Goal: Task Accomplishment & Management: Use online tool/utility

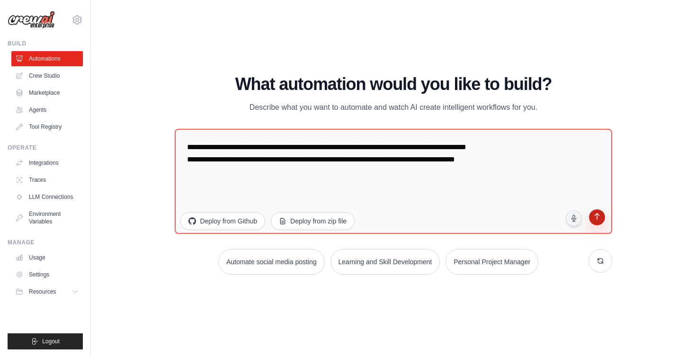
type textarea "**********"
click at [591, 220] on button "submit" at bounding box center [597, 219] width 18 height 18
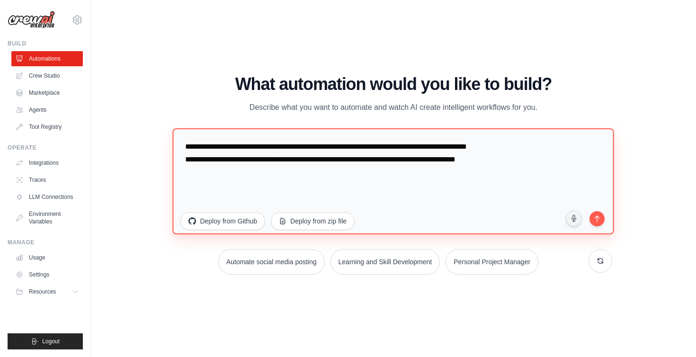
click at [500, 167] on textarea "**********" at bounding box center [393, 181] width 441 height 106
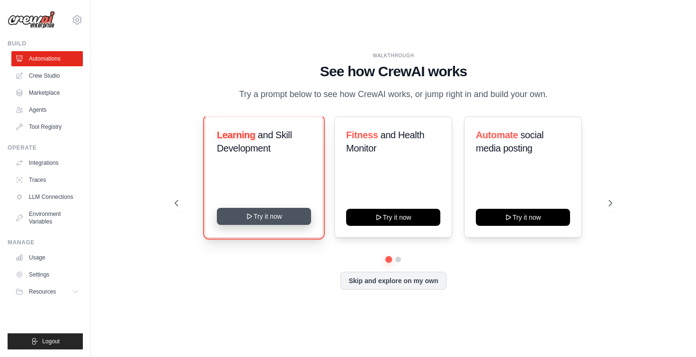
click at [273, 216] on button "Try it now" at bounding box center [264, 216] width 94 height 17
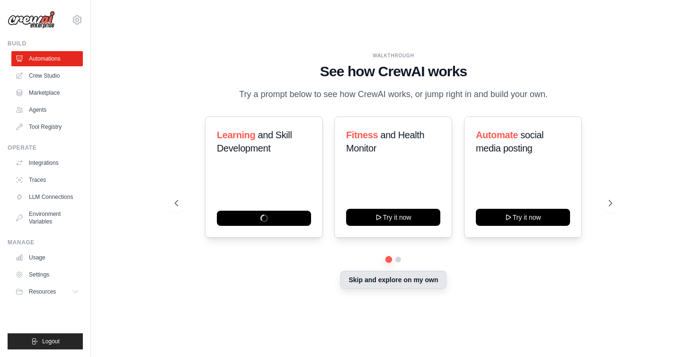
click at [412, 276] on button "Skip and explore on my own" at bounding box center [393, 280] width 106 height 18
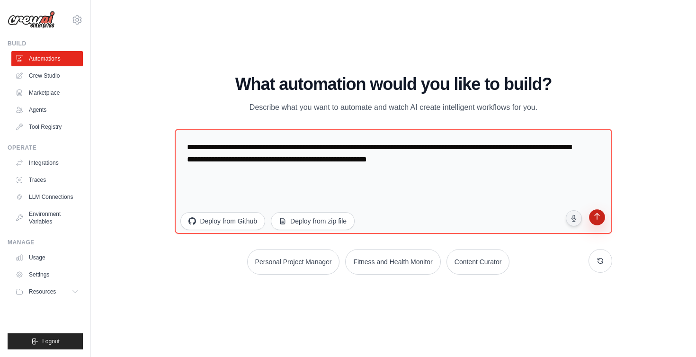
click at [604, 216] on button "submit" at bounding box center [597, 219] width 18 height 18
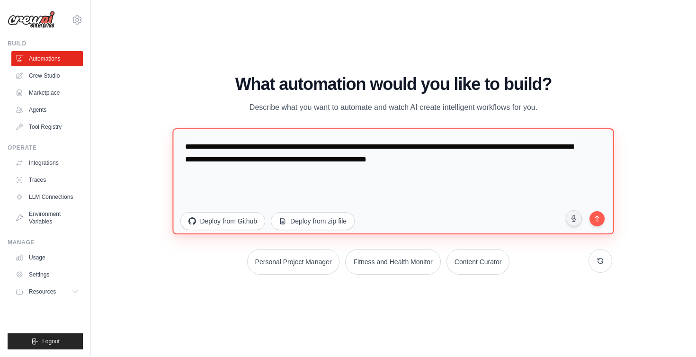
click at [515, 165] on textarea "**********" at bounding box center [393, 181] width 441 height 106
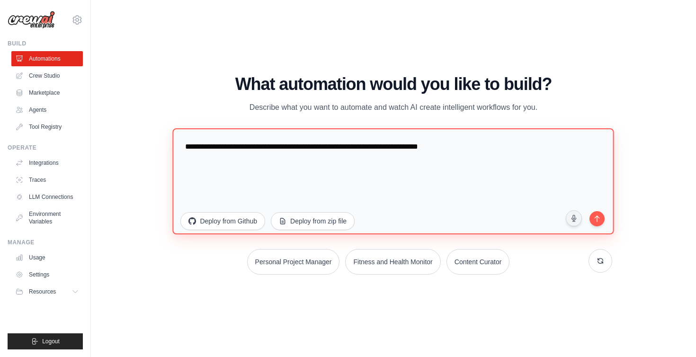
paste textarea "**********"
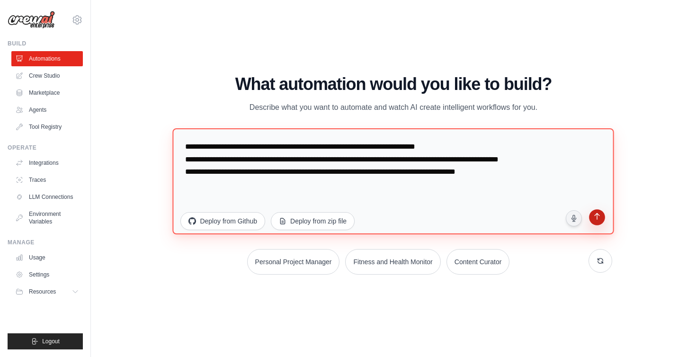
type textarea "**********"
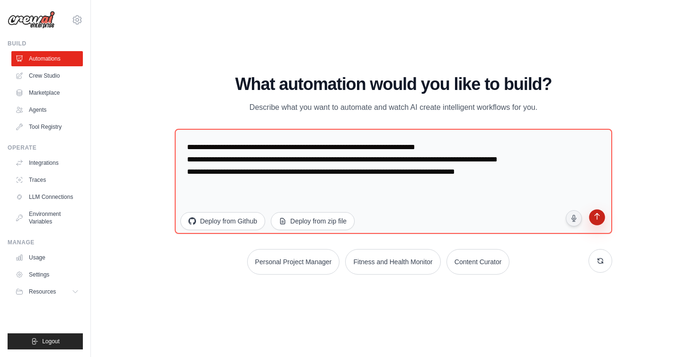
click at [594, 213] on icon "submit" at bounding box center [596, 217] width 9 height 9
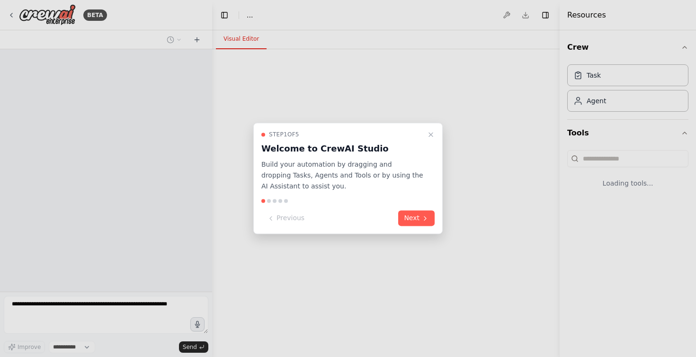
select select "****"
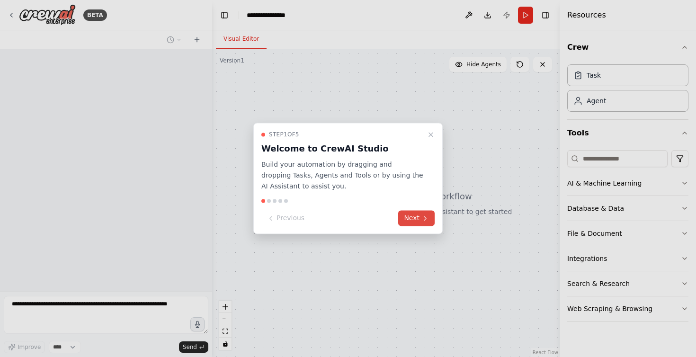
click at [418, 221] on button "Next" at bounding box center [416, 219] width 36 height 16
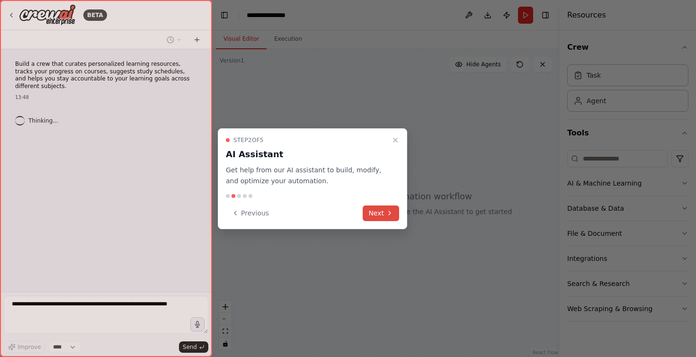
click at [373, 218] on button "Next" at bounding box center [381, 214] width 36 height 16
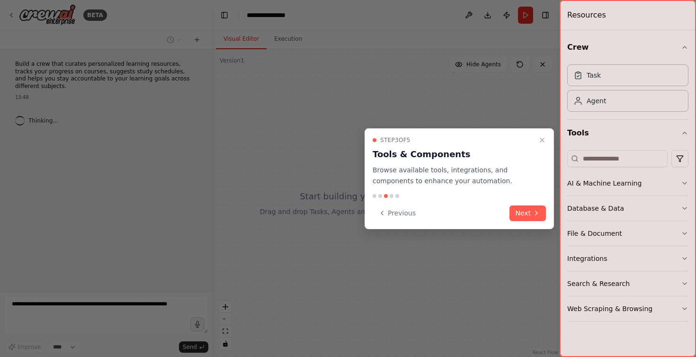
click at [373, 218] on button "Previous" at bounding box center [397, 214] width 49 height 16
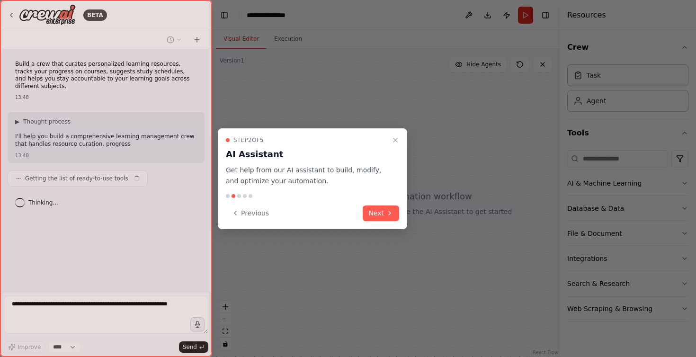
click at [412, 212] on div at bounding box center [348, 178] width 696 height 357
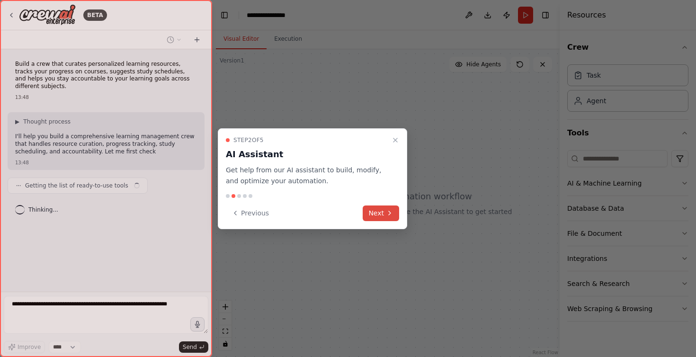
click at [396, 212] on button "Next" at bounding box center [381, 214] width 36 height 16
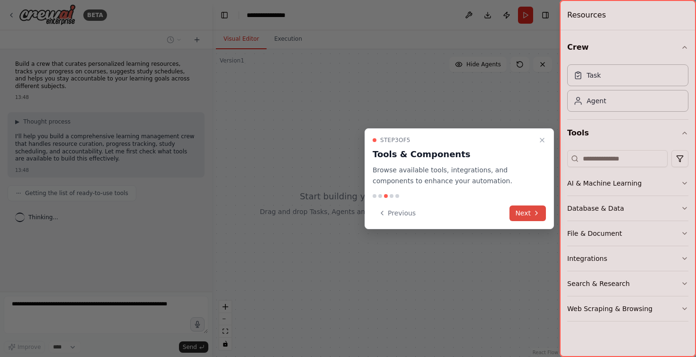
click at [515, 211] on button "Next" at bounding box center [528, 214] width 36 height 16
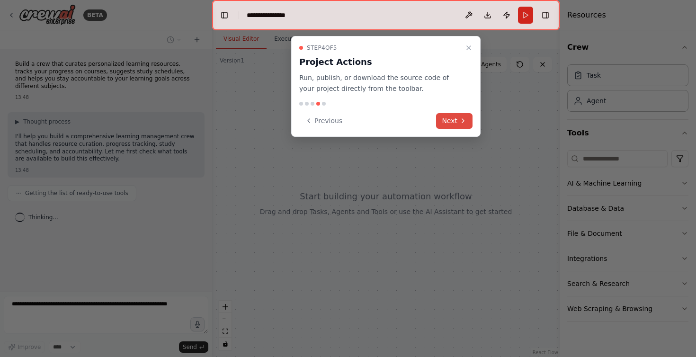
click at [454, 121] on button "Next" at bounding box center [454, 121] width 36 height 16
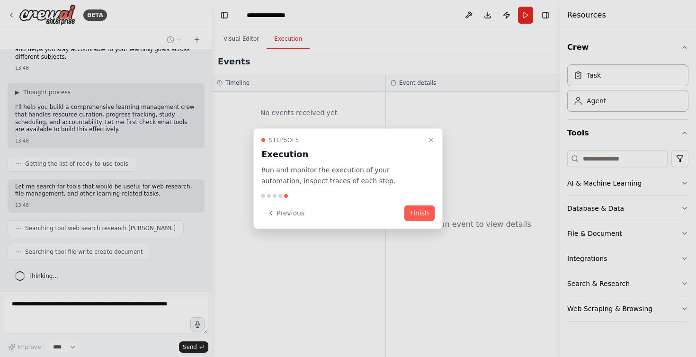
scroll to position [53, 0]
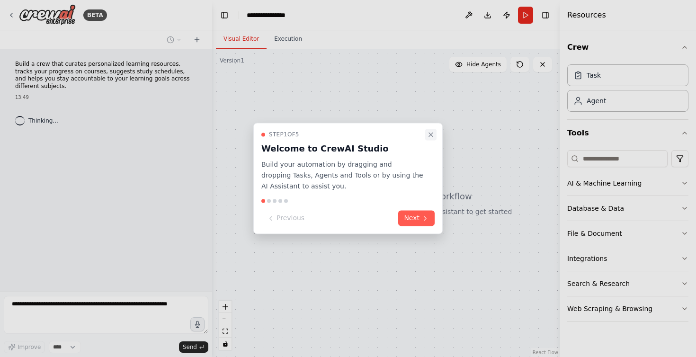
click at [434, 139] on button "Close walkthrough" at bounding box center [430, 134] width 11 height 11
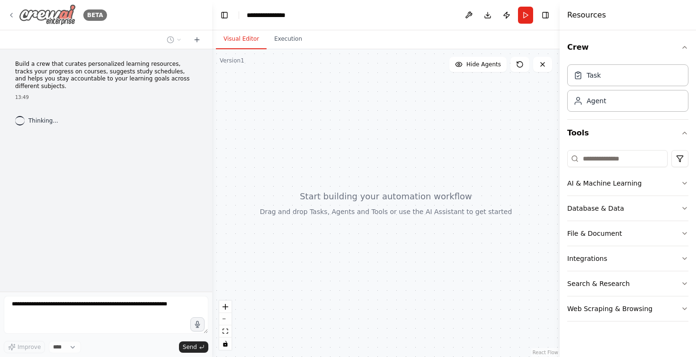
click at [80, 17] on div "BETA" at bounding box center [93, 14] width 27 height 11
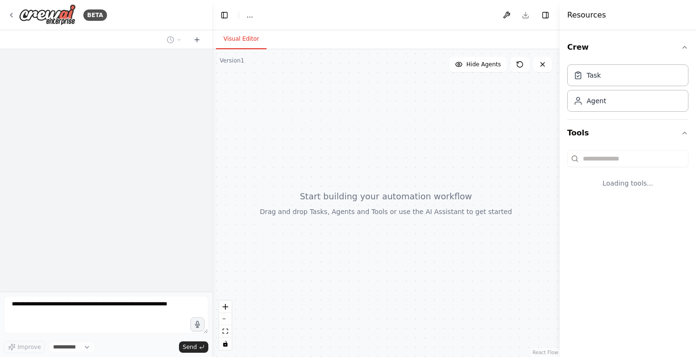
select select "****"
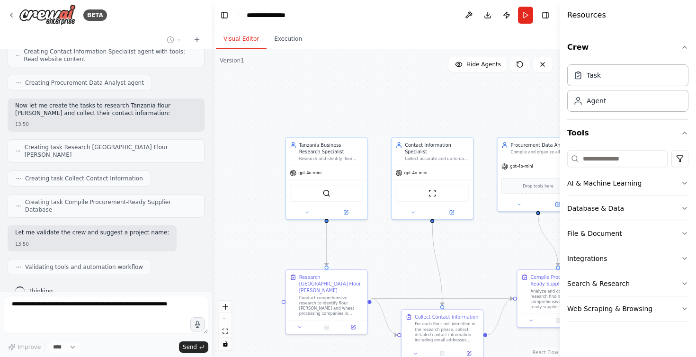
scroll to position [355, 0]
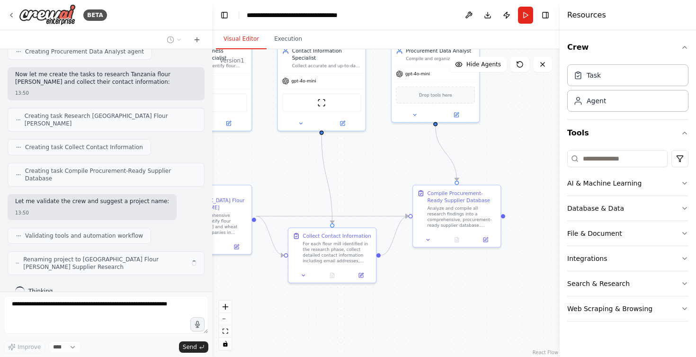
drag, startPoint x: 482, startPoint y: 262, endPoint x: 374, endPoint y: 182, distance: 134.4
click at [374, 182] on div ".deletable-edge-delete-btn { width: 20px; height: 20px; border: 0px solid #ffff…" at bounding box center [386, 203] width 348 height 308
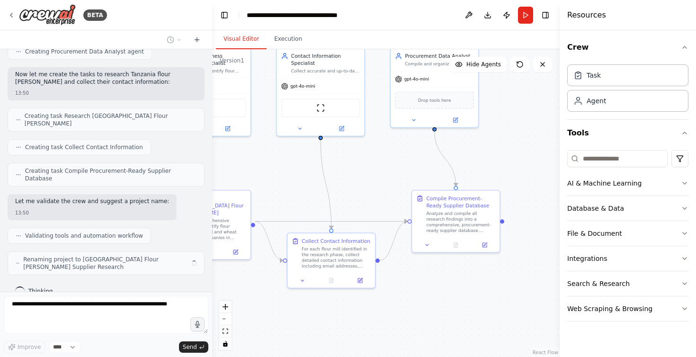
scroll to position [348, 0]
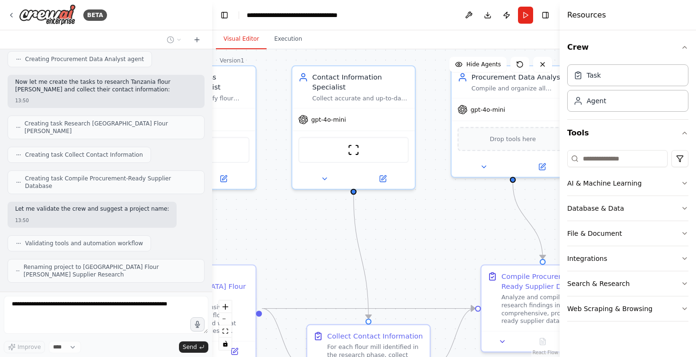
drag, startPoint x: 388, startPoint y: 164, endPoint x: 447, endPoint y: 228, distance: 87.8
click at [447, 228] on div ".deletable-edge-delete-btn { width: 20px; height: 20px; border: 0px solid #ffff…" at bounding box center [386, 203] width 348 height 308
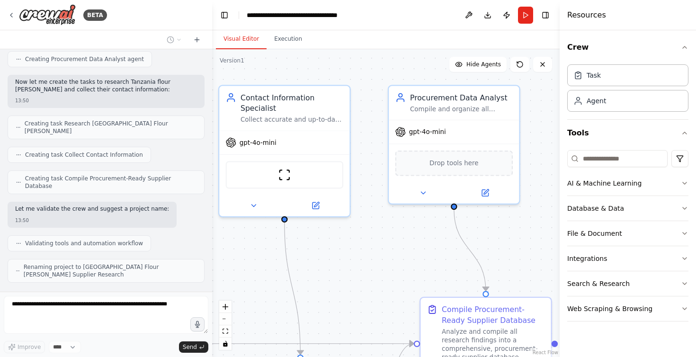
drag, startPoint x: 443, startPoint y: 204, endPoint x: 376, endPoint y: 212, distance: 67.2
click at [379, 218] on div ".deletable-edge-delete-btn { width: 20px; height: 20px; border: 0px solid #ffff…" at bounding box center [386, 203] width 348 height 308
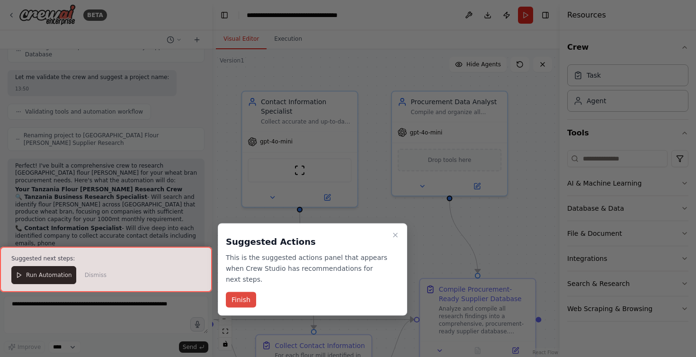
click at [231, 293] on button "Finish" at bounding box center [241, 300] width 30 height 16
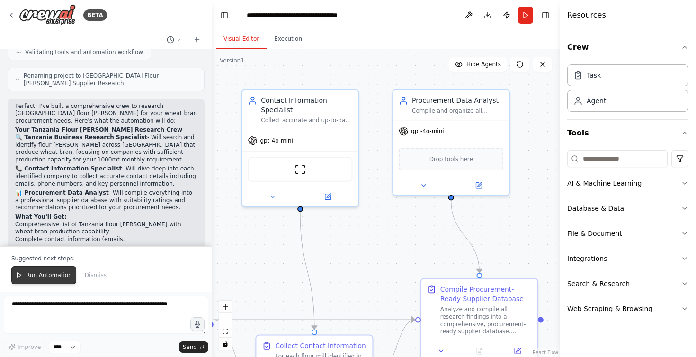
click at [55, 281] on button "Run Automation" at bounding box center [43, 275] width 65 height 18
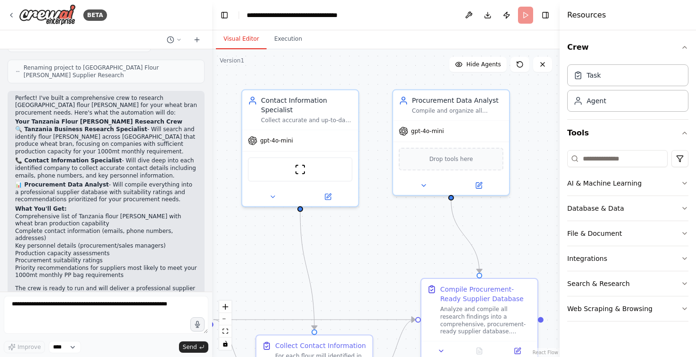
scroll to position [554, 0]
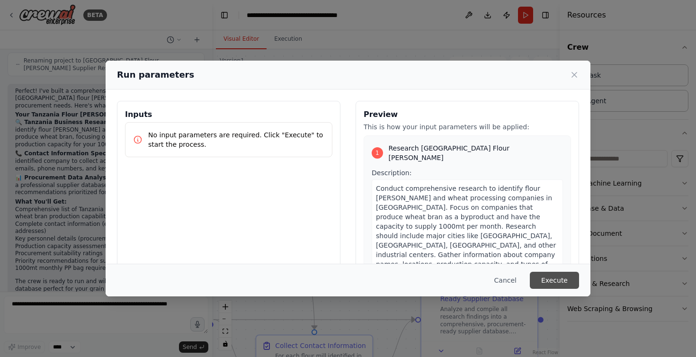
click at [555, 278] on button "Execute" at bounding box center [554, 280] width 49 height 17
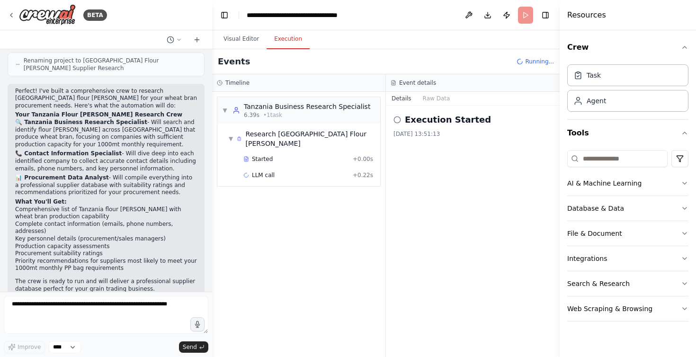
click at [303, 44] on button "Execution" at bounding box center [288, 39] width 43 height 20
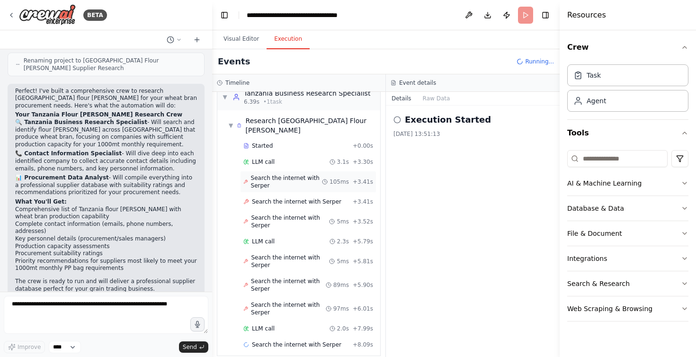
scroll to position [37, 0]
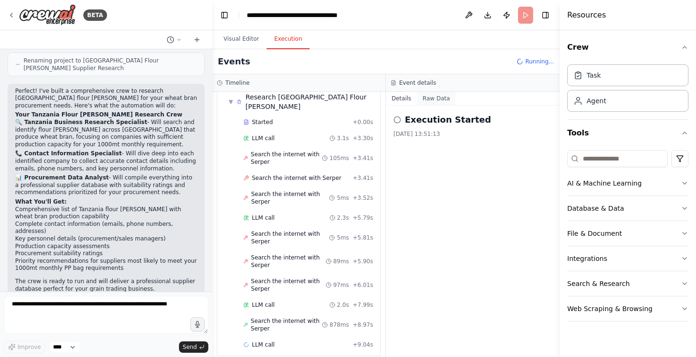
click at [430, 101] on button "Raw Data" at bounding box center [436, 98] width 39 height 13
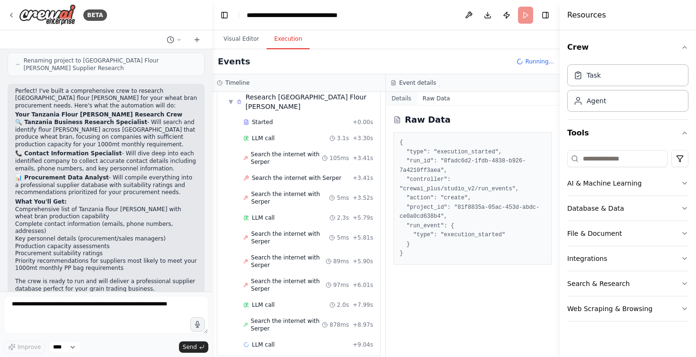
click at [409, 103] on button "Details" at bounding box center [401, 98] width 31 height 13
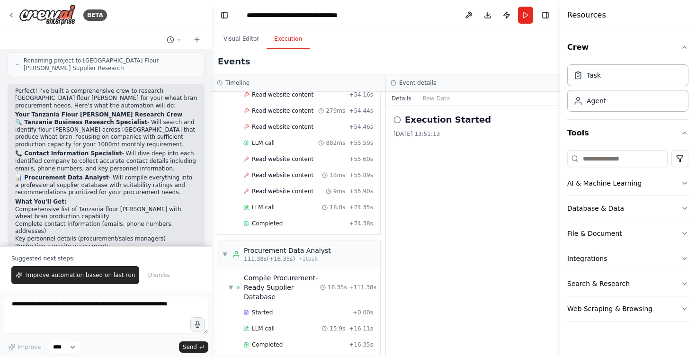
scroll to position [600, 0]
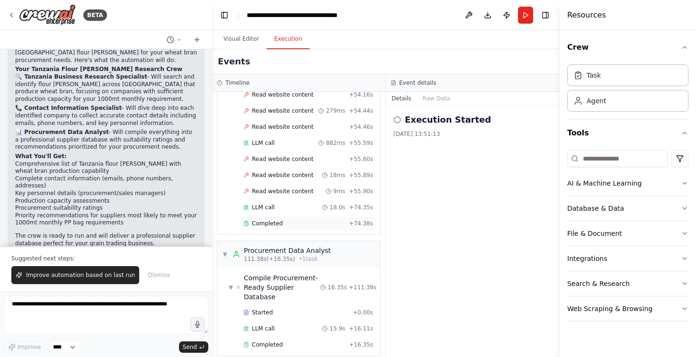
click at [291, 220] on div "Completed" at bounding box center [294, 224] width 102 height 8
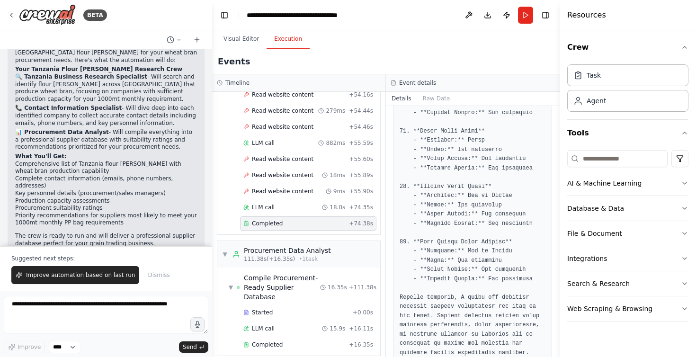
scroll to position [1194, 0]
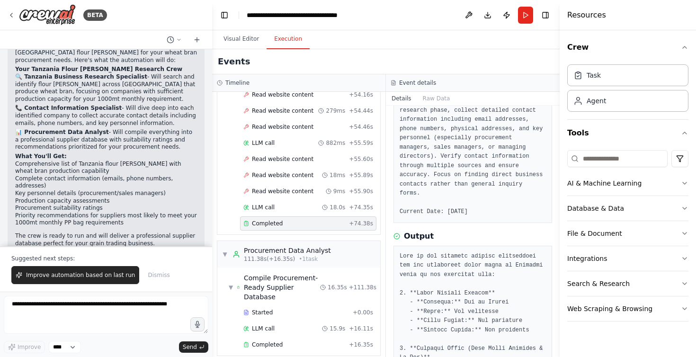
scroll to position [213, 0]
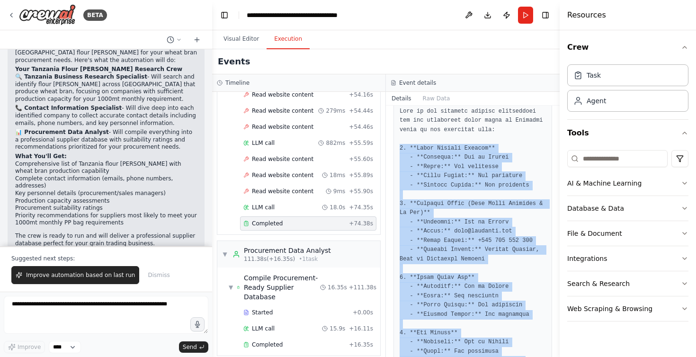
drag, startPoint x: 534, startPoint y: 230, endPoint x: 399, endPoint y: 147, distance: 158.0
copy pre "1. **Coast Millers Limited** - **Location:** [GEOGRAPHIC_DATA] - **Email:** Not…"
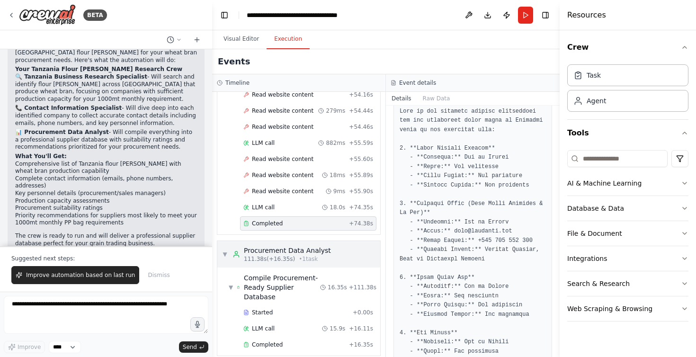
click at [306, 246] on div "Procurement Data Analyst" at bounding box center [287, 250] width 87 height 9
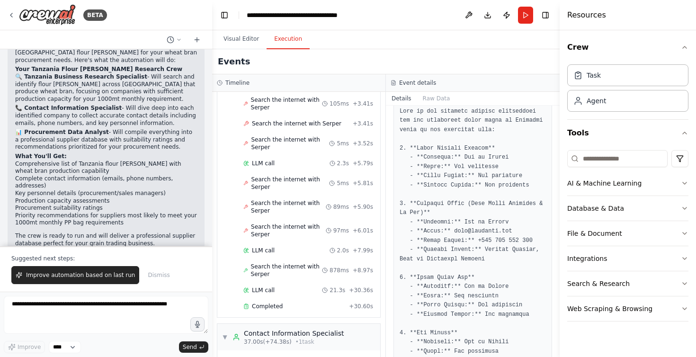
scroll to position [113, 0]
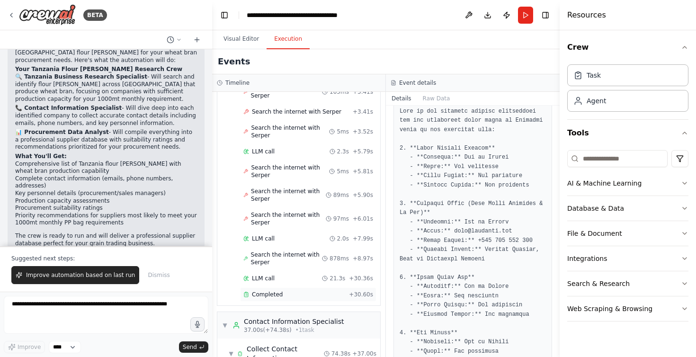
click at [315, 291] on div "Completed" at bounding box center [294, 295] width 102 height 8
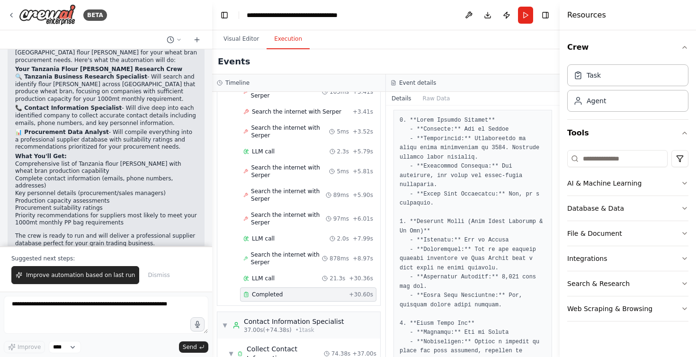
click at [286, 291] on div "Completed" at bounding box center [294, 295] width 102 height 8
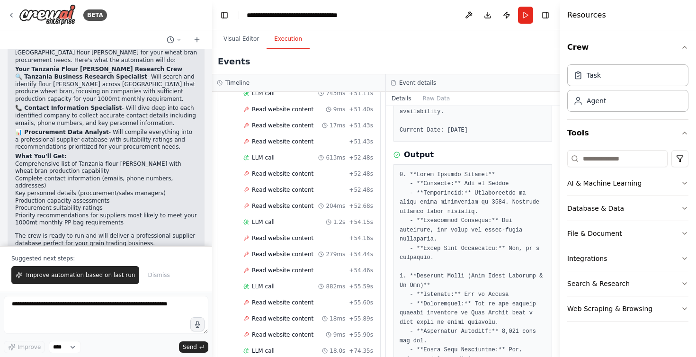
scroll to position [1495, 0]
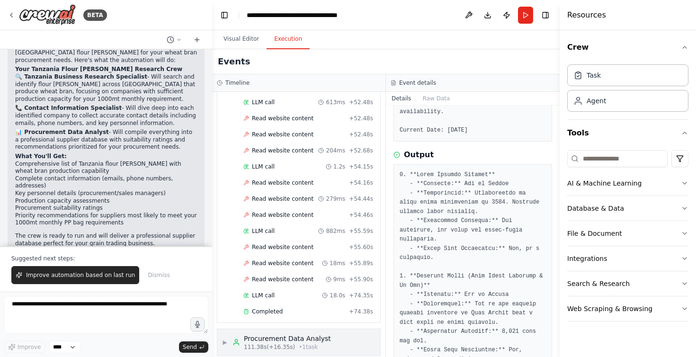
click at [291, 343] on div "111.38s (+16.35s) • 1 task" at bounding box center [287, 347] width 87 height 8
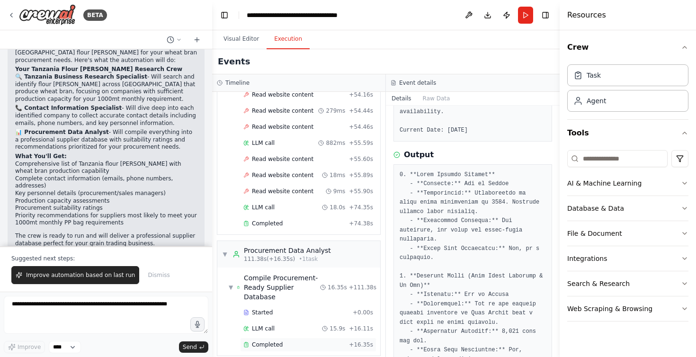
click at [297, 340] on div "Completed + 16.35s" at bounding box center [308, 345] width 136 height 14
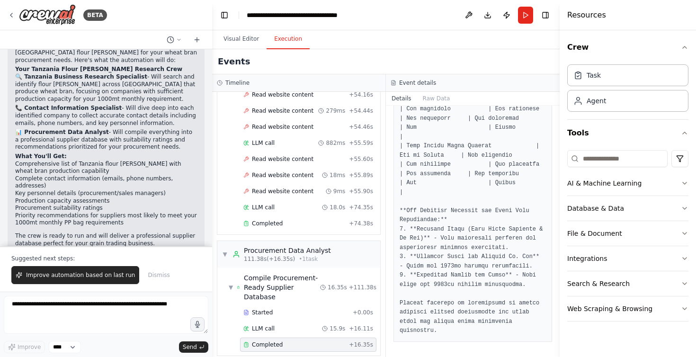
scroll to position [1378, 0]
click at [274, 273] on div "Compile Procurement-Ready Supplier Database" at bounding box center [282, 287] width 76 height 28
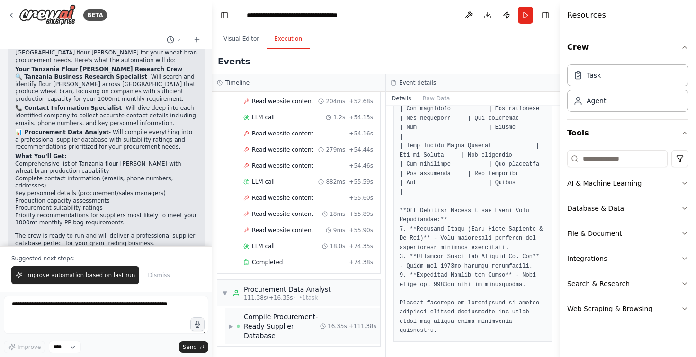
scroll to position [1535, 0]
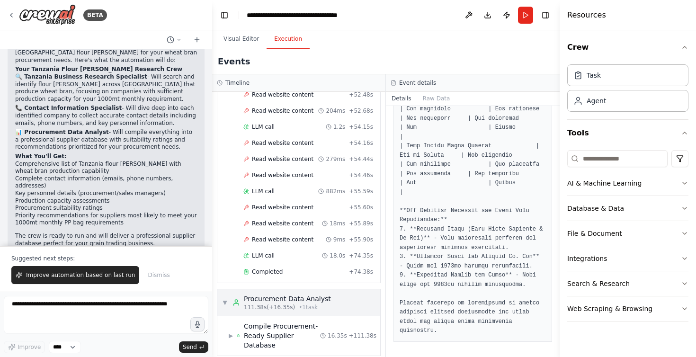
click at [293, 304] on div "111.38s (+16.35s) • 1 task" at bounding box center [287, 308] width 87 height 8
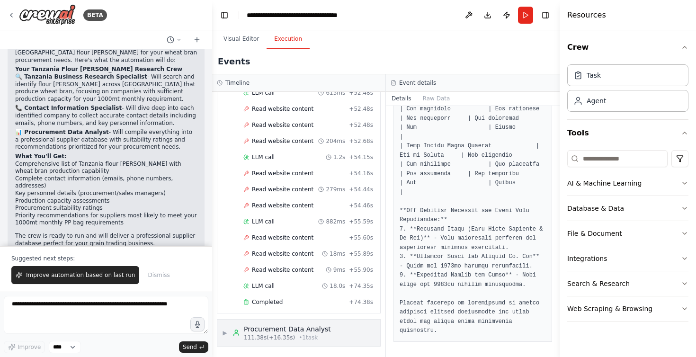
scroll to position [1495, 0]
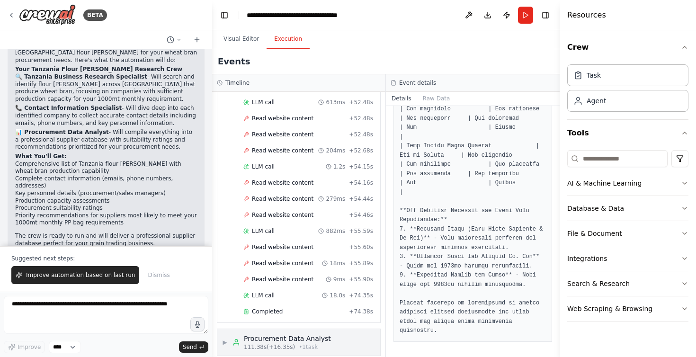
click at [293, 304] on div "Completed + 74.38s" at bounding box center [308, 311] width 136 height 14
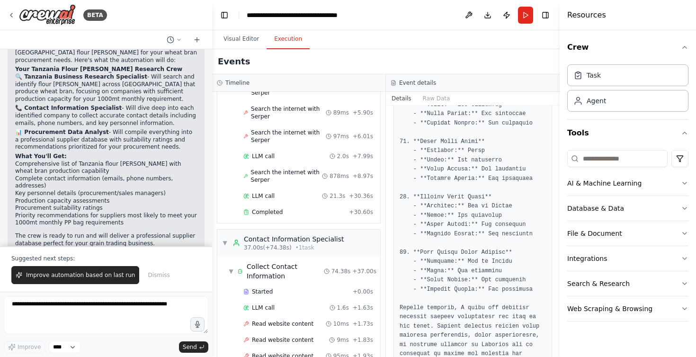
scroll to position [173, 0]
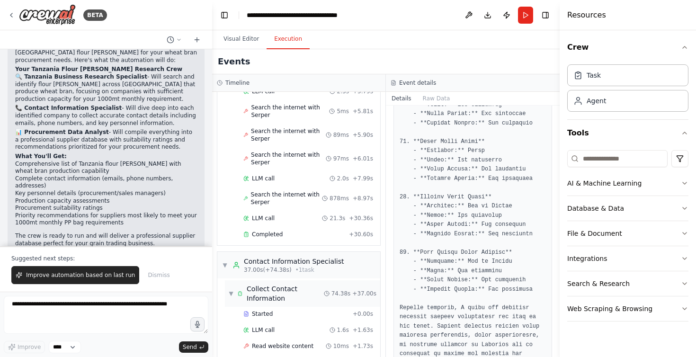
click at [258, 286] on div "Collect Contact Information" at bounding box center [285, 293] width 77 height 19
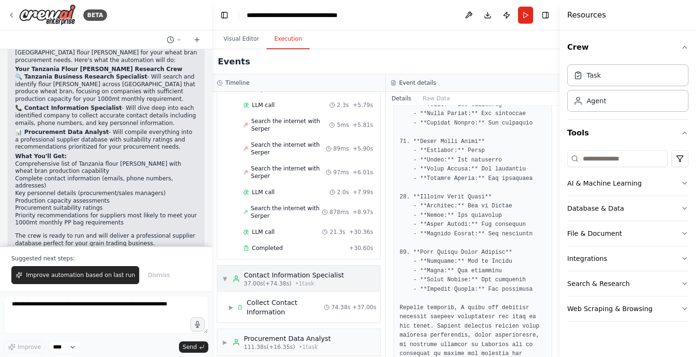
click at [297, 280] on span "• 1 task" at bounding box center [304, 284] width 19 height 8
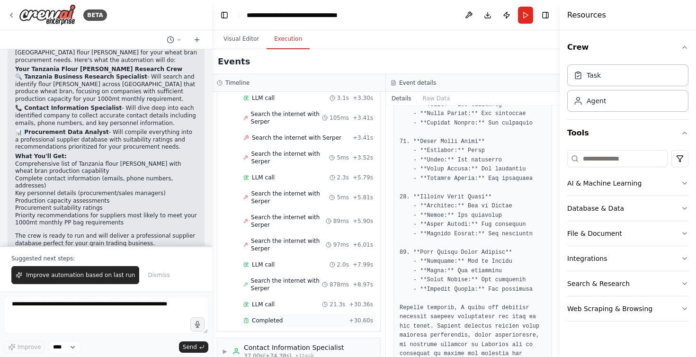
scroll to position [93, 0]
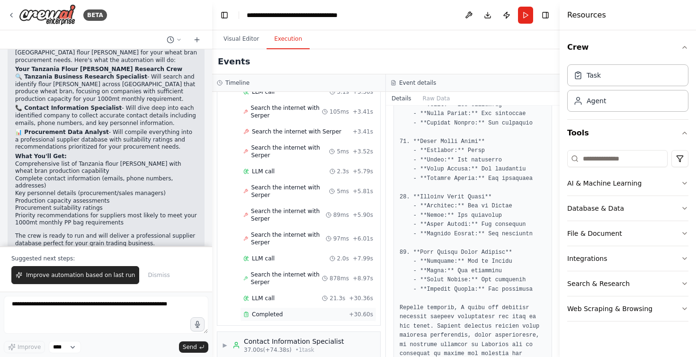
click at [252, 311] on span "Completed" at bounding box center [267, 315] width 31 height 8
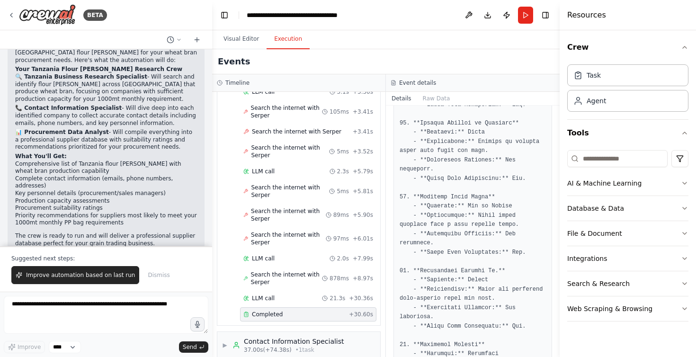
scroll to position [1189, 0]
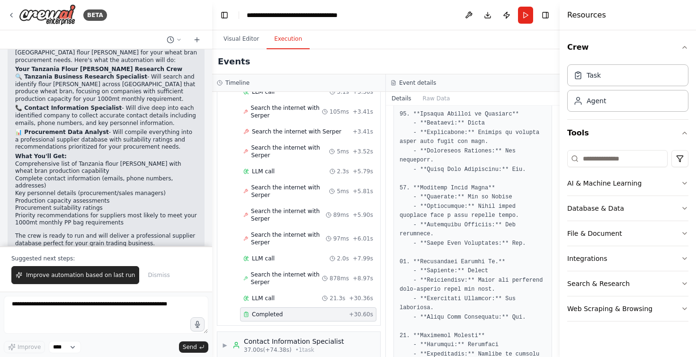
click at [252, 311] on span "Completed" at bounding box center [267, 315] width 31 height 8
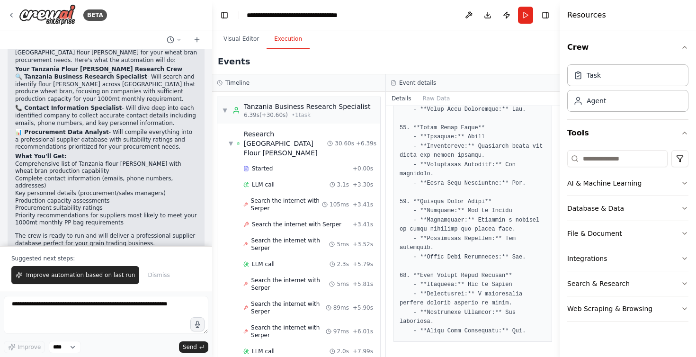
scroll to position [1620, 0]
click at [246, 141] on div "Research [GEOGRAPHIC_DATA] Flour [PERSON_NAME]" at bounding box center [286, 143] width 84 height 28
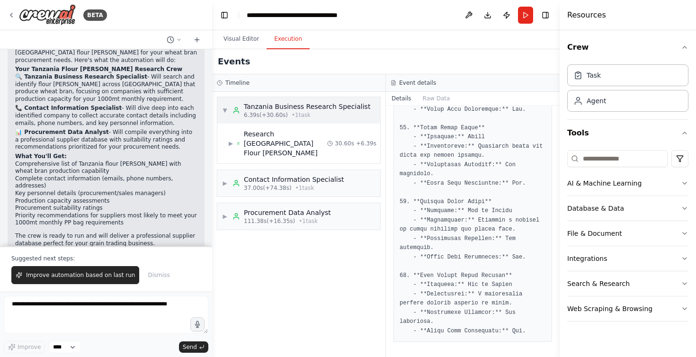
click at [264, 109] on div "Tanzania Business Research Specialist" at bounding box center [307, 106] width 126 height 9
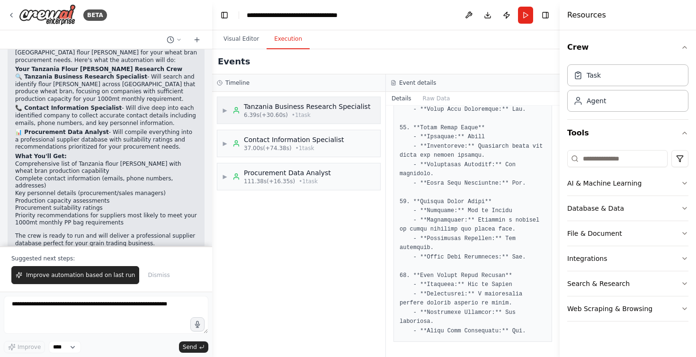
click at [264, 109] on div "Tanzania Business Research Specialist" at bounding box center [307, 106] width 126 height 9
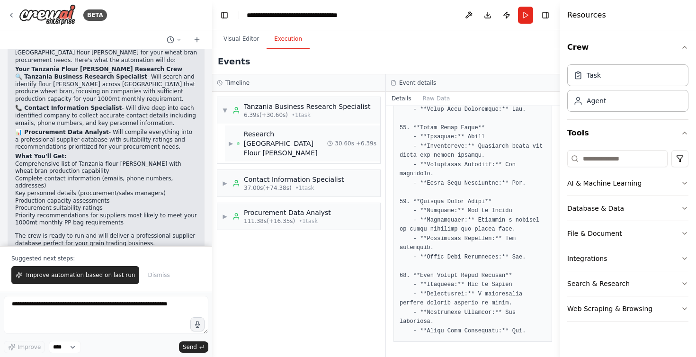
click at [256, 144] on div "Research [GEOGRAPHIC_DATA] Flour [PERSON_NAME]" at bounding box center [286, 143] width 84 height 28
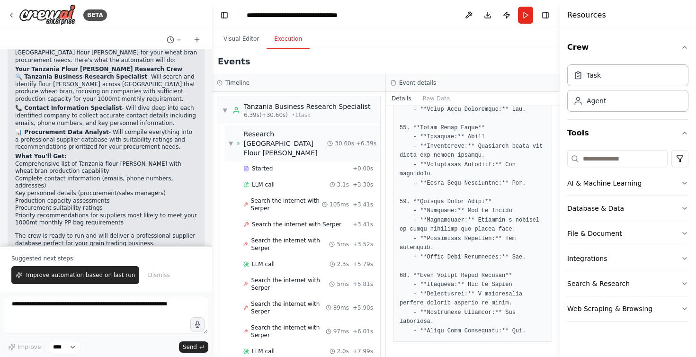
click at [256, 144] on div "Research [GEOGRAPHIC_DATA] Flour [PERSON_NAME]" at bounding box center [286, 143] width 84 height 28
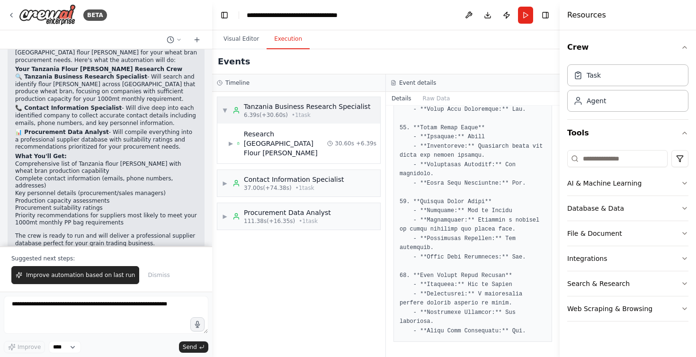
click at [299, 108] on div "Tanzania Business Research Specialist" at bounding box center [307, 106] width 126 height 9
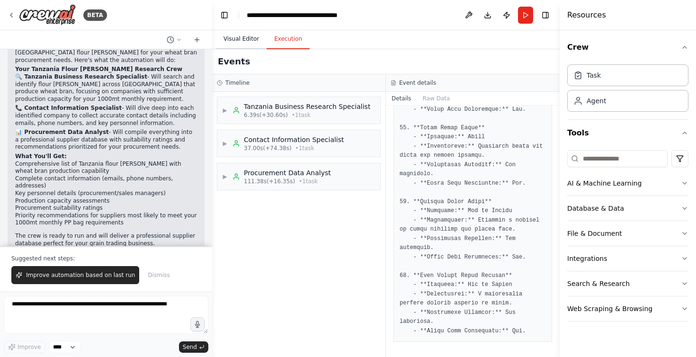
click at [230, 43] on button "Visual Editor" at bounding box center [241, 39] width 51 height 20
click at [276, 41] on button "Execution" at bounding box center [288, 39] width 43 height 20
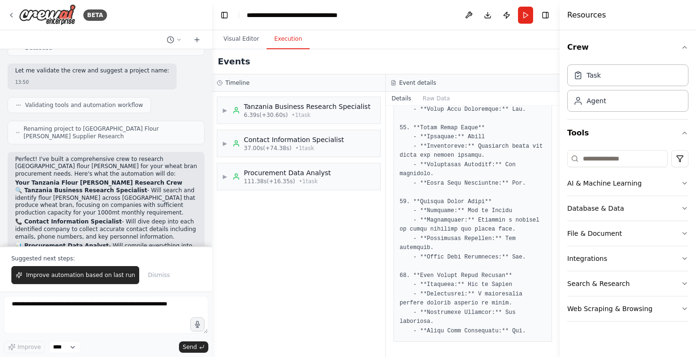
scroll to position [483, 0]
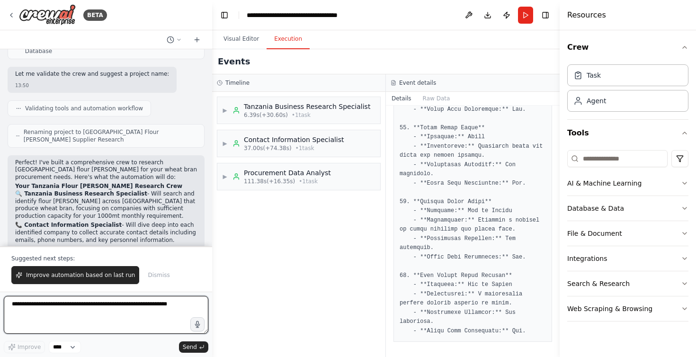
click at [72, 322] on textarea at bounding box center [106, 315] width 205 height 38
type textarea "**********"
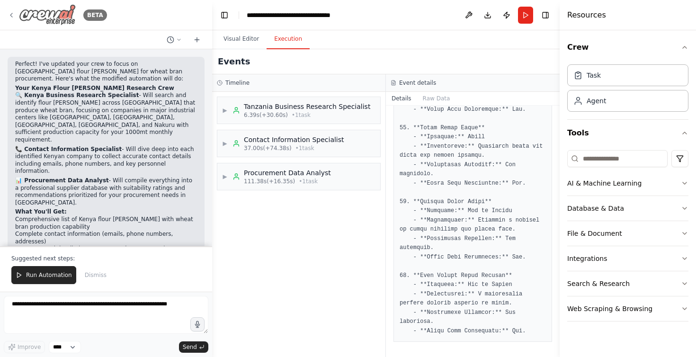
scroll to position [1323, 0]
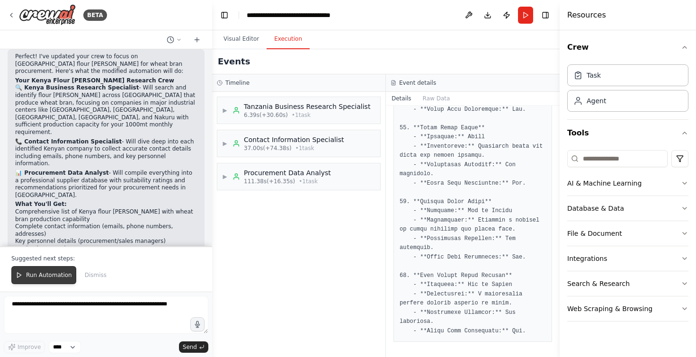
click at [54, 279] on button "Run Automation" at bounding box center [43, 275] width 65 height 18
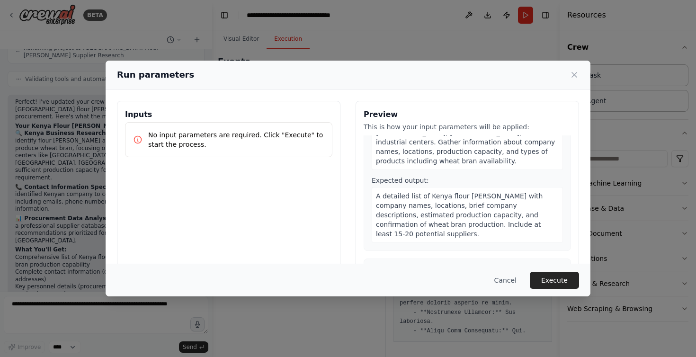
scroll to position [128, 0]
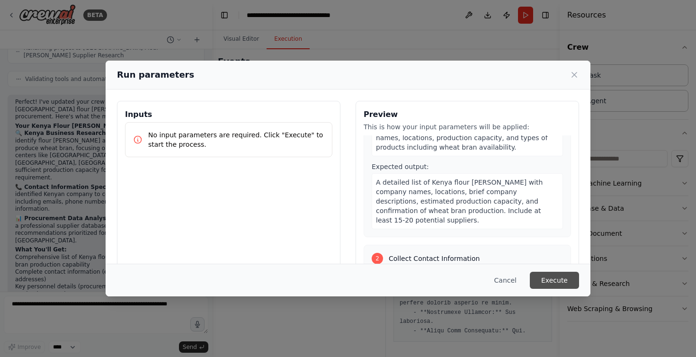
click at [559, 286] on button "Execute" at bounding box center [554, 280] width 49 height 17
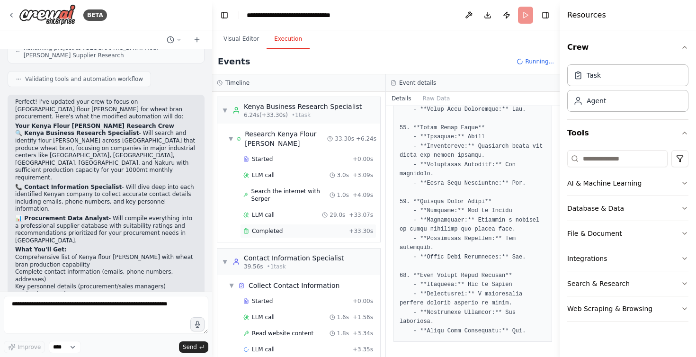
click at [272, 233] on span "Completed" at bounding box center [267, 231] width 31 height 8
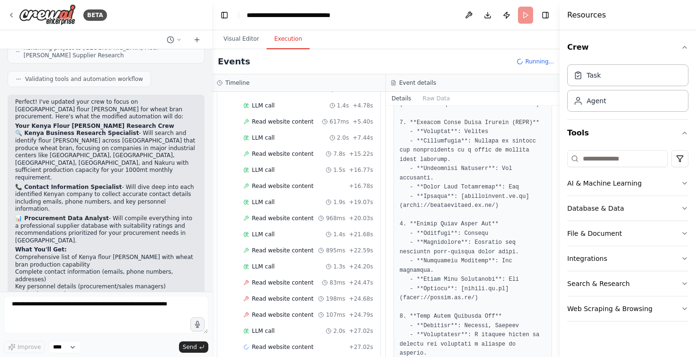
scroll to position [256, 0]
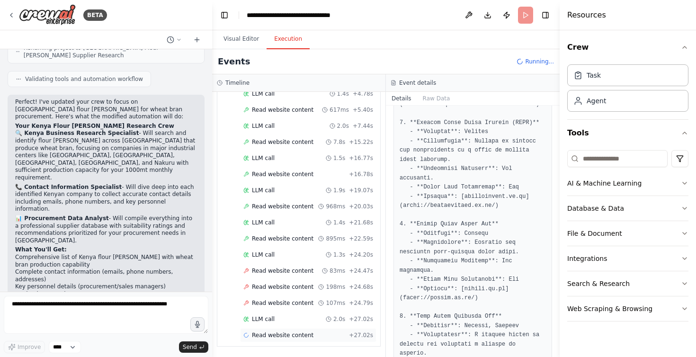
click at [275, 333] on span "Read website content" at bounding box center [283, 335] width 62 height 8
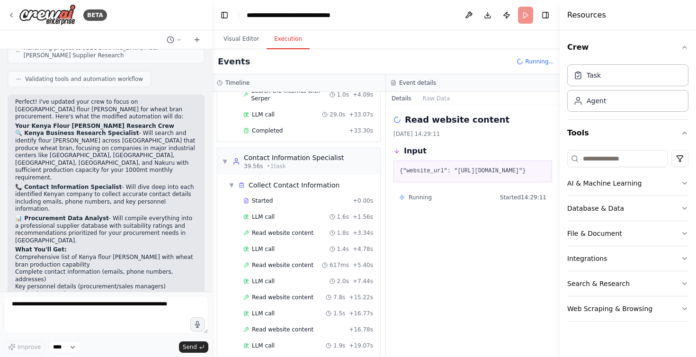
scroll to position [0, 0]
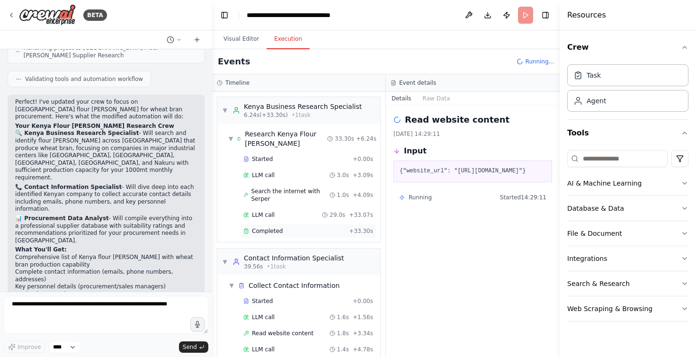
click at [307, 237] on div "Completed + 33.30s" at bounding box center [308, 231] width 136 height 14
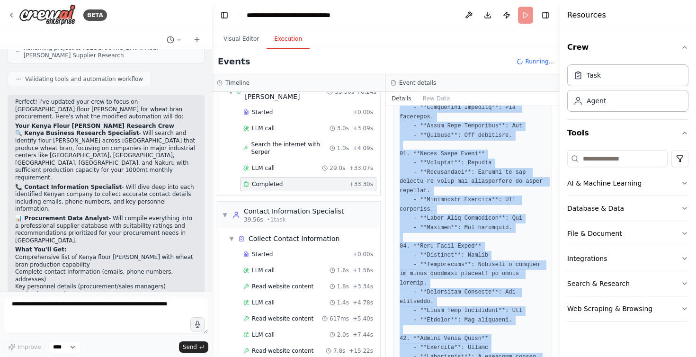
scroll to position [1914, 0]
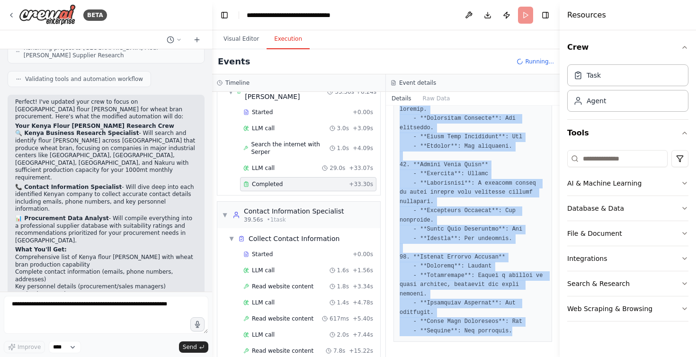
drag, startPoint x: 397, startPoint y: 199, endPoint x: 523, endPoint y: 336, distance: 186.0
copy pre "1. **Baraka Flour [PERSON_NAME]** - **Location**: [GEOGRAPHIC_DATA] - **Descrip…"
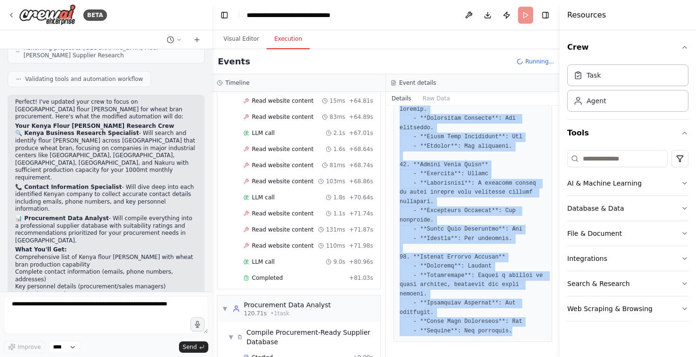
scroll to position [1134, 0]
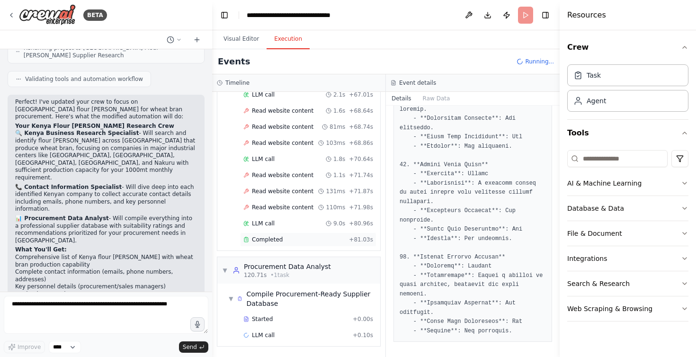
click at [285, 244] on div "Completed + 81.03s" at bounding box center [308, 240] width 136 height 14
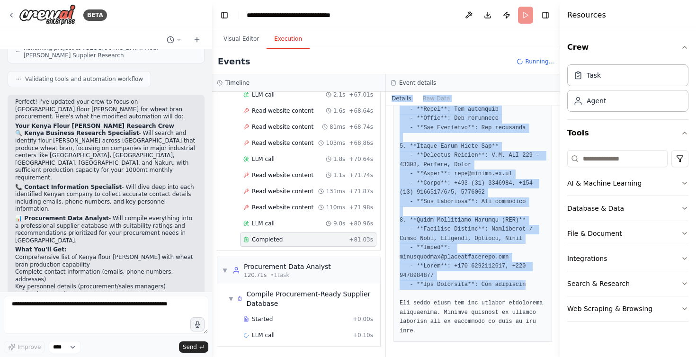
scroll to position [0, 0]
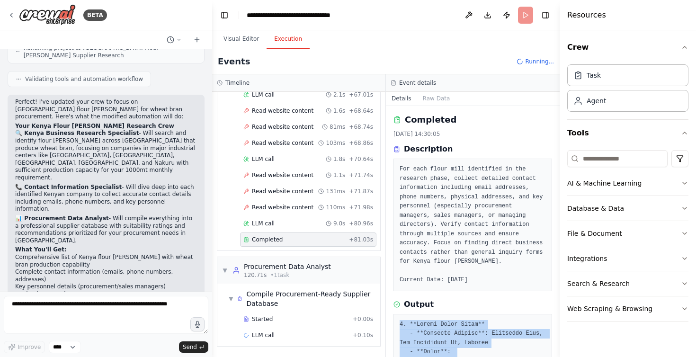
drag, startPoint x: 525, startPoint y: 284, endPoint x: 415, endPoint y: 317, distance: 115.1
copy pre "1. **[PERSON_NAME] Flour [PERSON_NAME]** - **Physical Address**: [GEOGRAPHIC_DA…"
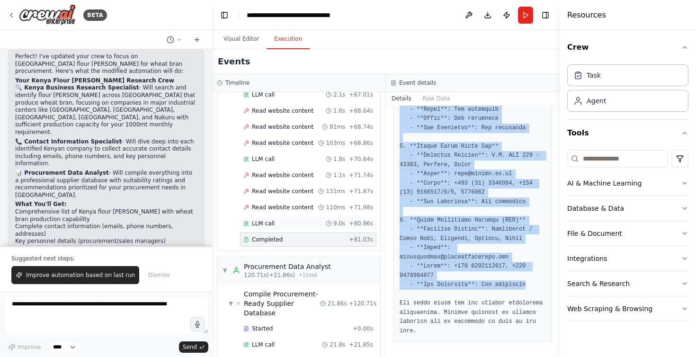
scroll to position [1159, 0]
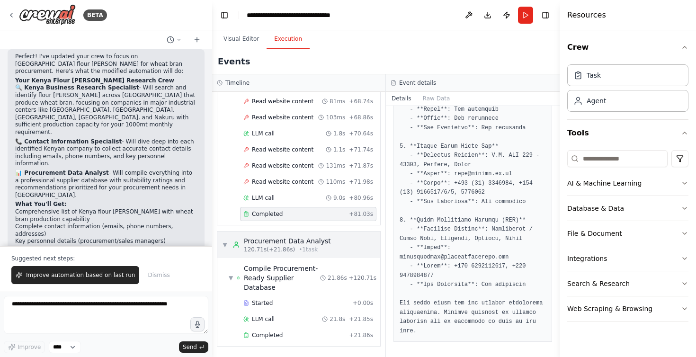
click at [304, 246] on span "• 1 task" at bounding box center [308, 250] width 19 height 8
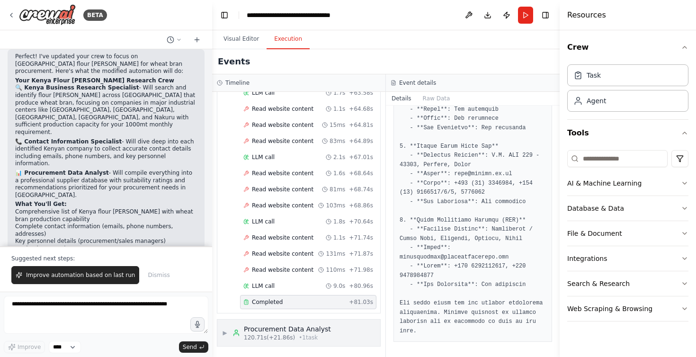
click at [277, 334] on span "120.71s (+21.86s)" at bounding box center [269, 338] width 51 height 8
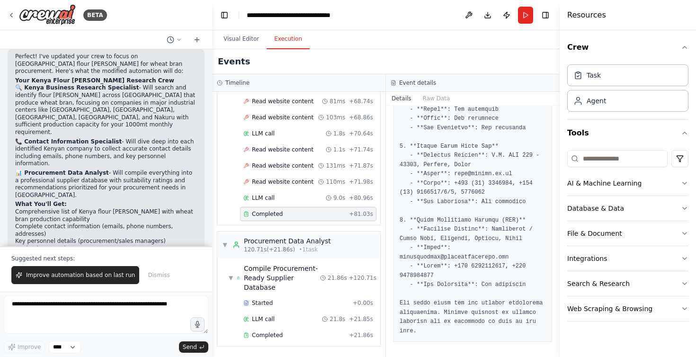
click at [275, 342] on div "Started + 0.00s LLM call 21.8s + 21.85s Completed + 21.86s" at bounding box center [302, 320] width 155 height 48
click at [285, 332] on div "Completed" at bounding box center [294, 335] width 102 height 8
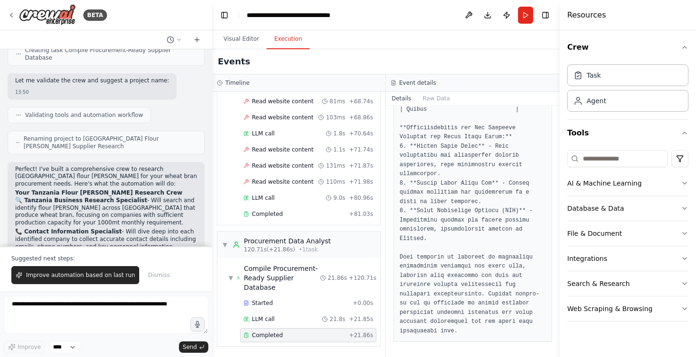
scroll to position [0, 0]
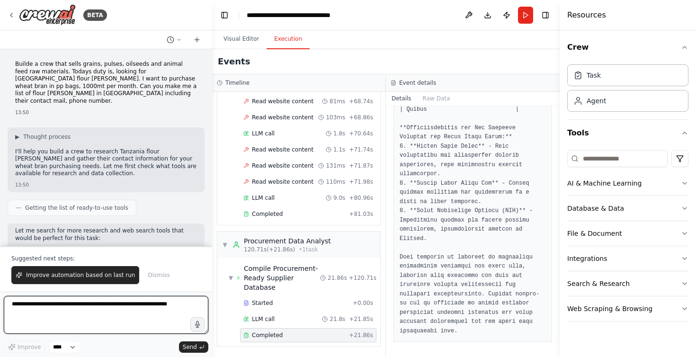
click at [74, 311] on textarea at bounding box center [106, 315] width 205 height 38
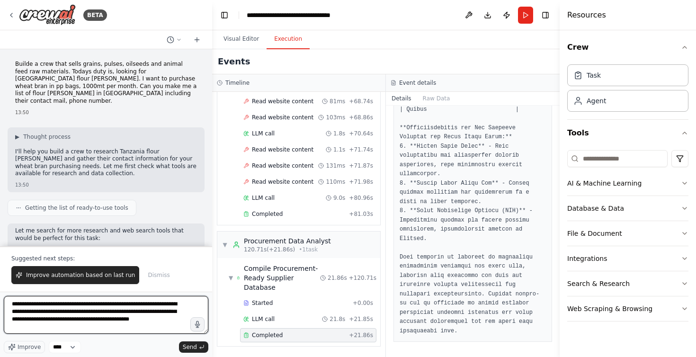
type textarea "**********"
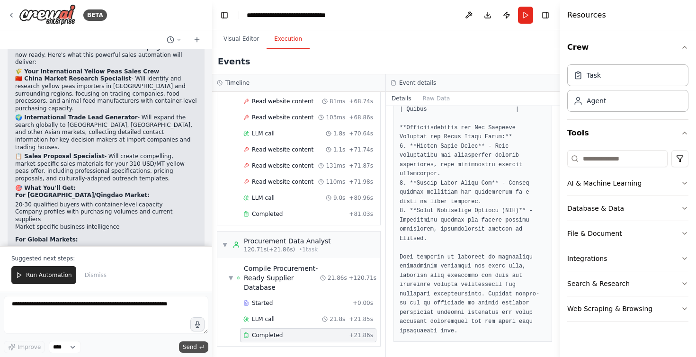
scroll to position [2524, 0]
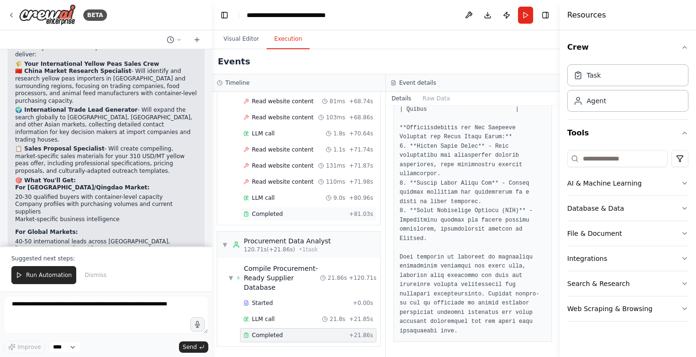
click at [283, 214] on div "Completed" at bounding box center [294, 214] width 102 height 8
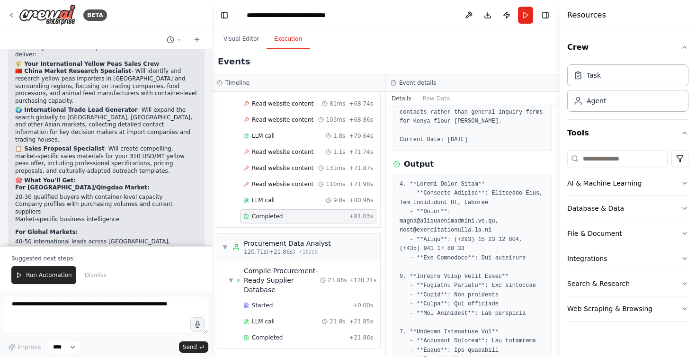
scroll to position [1159, 0]
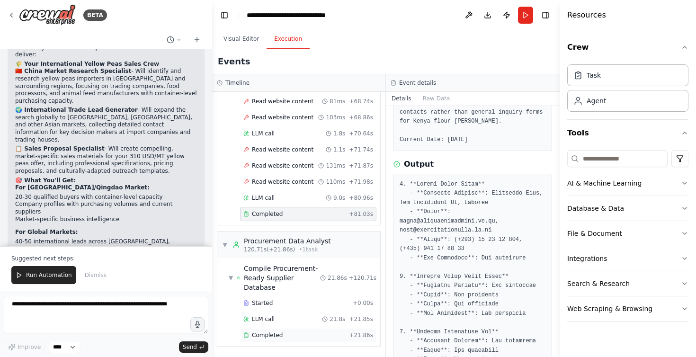
click at [299, 332] on div "Completed" at bounding box center [294, 335] width 102 height 8
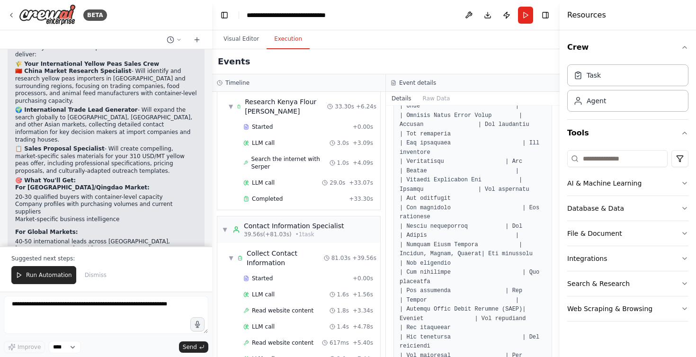
scroll to position [24, 0]
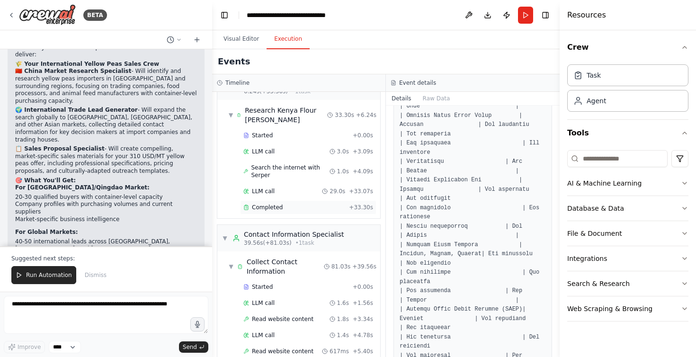
click at [308, 209] on div "Completed" at bounding box center [294, 208] width 102 height 8
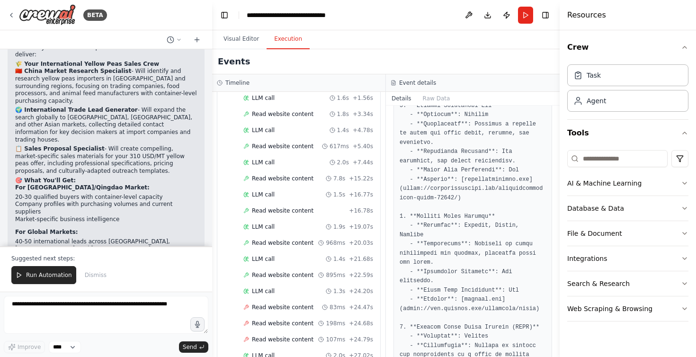
scroll to position [236, 0]
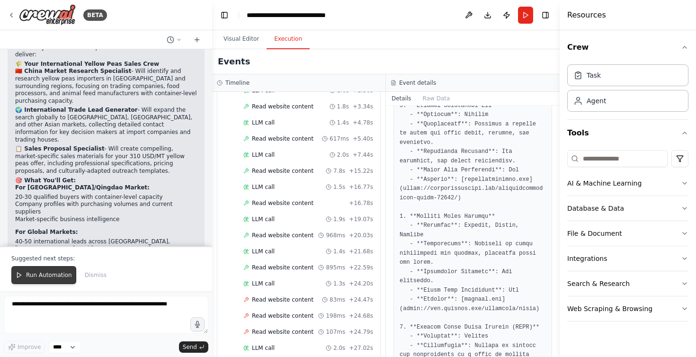
click at [26, 280] on button "Run Automation" at bounding box center [43, 275] width 65 height 18
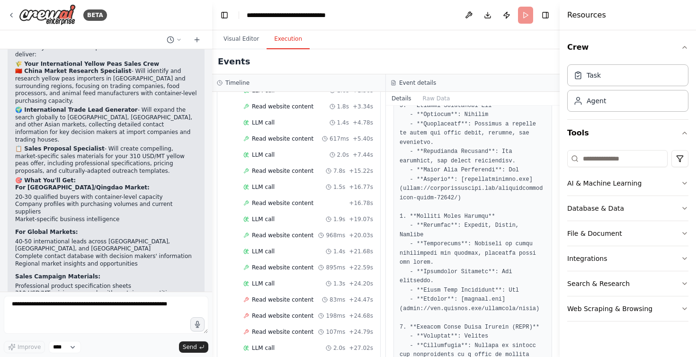
scroll to position [2478, 0]
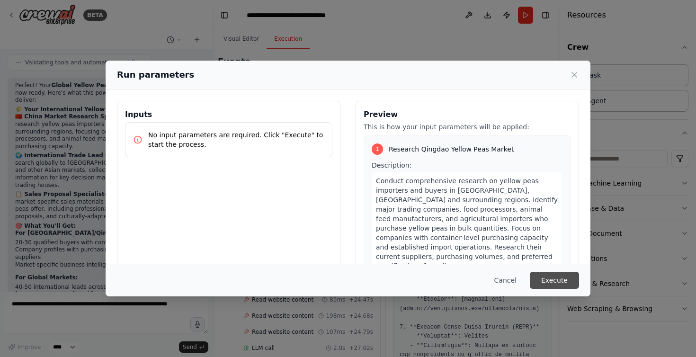
click at [535, 276] on button "Execute" at bounding box center [554, 280] width 49 height 17
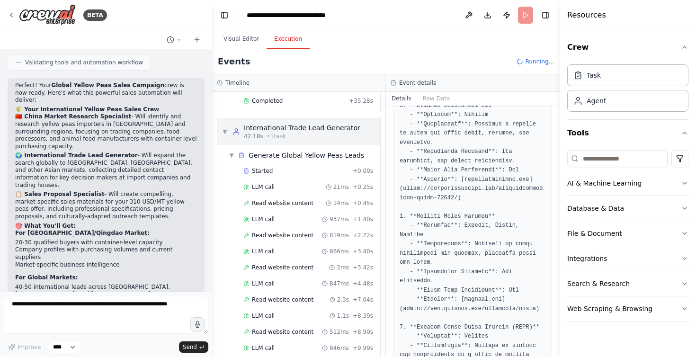
scroll to position [240, 0]
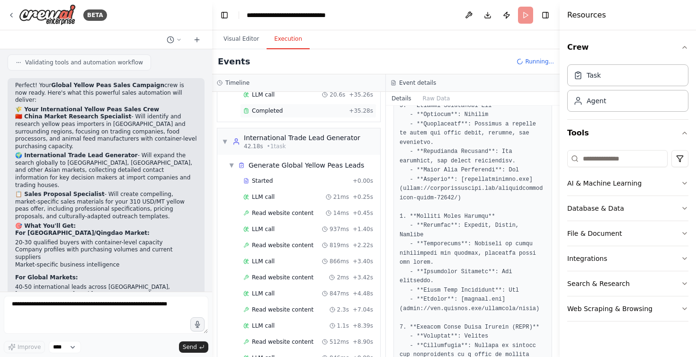
click at [304, 113] on div "Completed" at bounding box center [294, 111] width 102 height 8
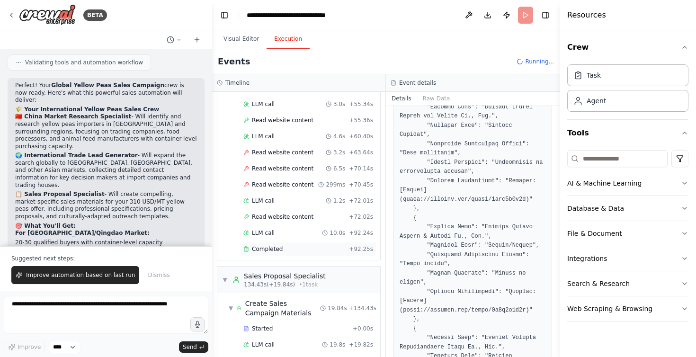
scroll to position [2524, 0]
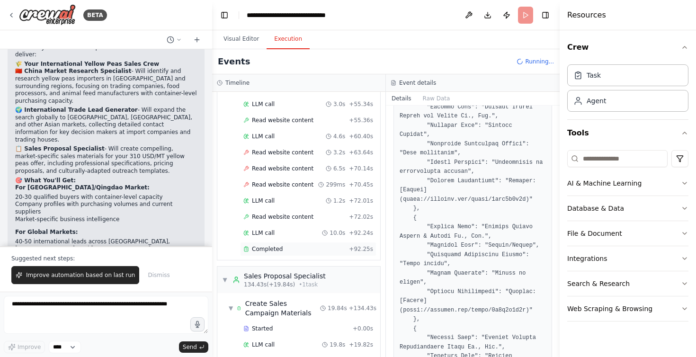
click at [295, 247] on div "Completed" at bounding box center [294, 249] width 102 height 8
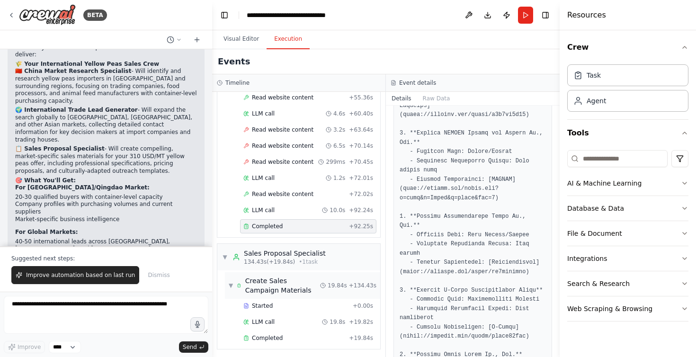
scroll to position [1108, 0]
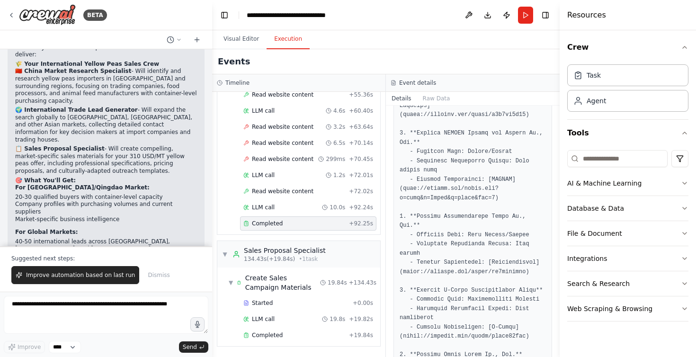
click at [286, 343] on div "Started + 0.00s LLM call 19.8s + 19.82s Completed + 19.84s" at bounding box center [302, 320] width 155 height 48
click at [289, 338] on div "Completed" at bounding box center [294, 335] width 102 height 8
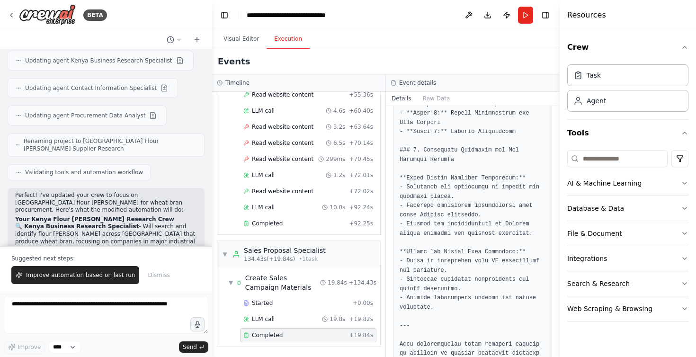
scroll to position [1178, 0]
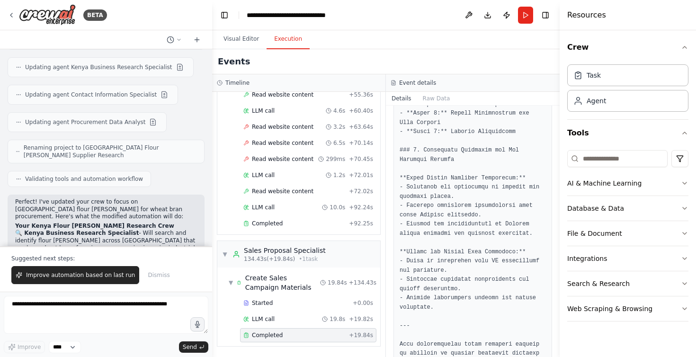
click at [114, 230] on p "🔍 Kenya Business Research Specialist - Will search and identify flour [PERSON_N…" at bounding box center [106, 256] width 182 height 52
click at [96, 223] on strong "Your Kenya Flour [PERSON_NAME] Research Crew" at bounding box center [94, 226] width 159 height 7
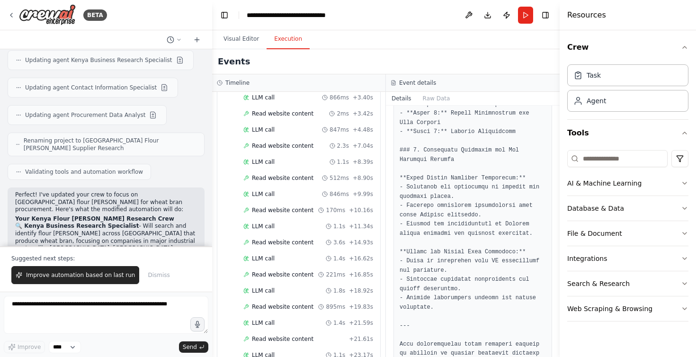
scroll to position [0, 0]
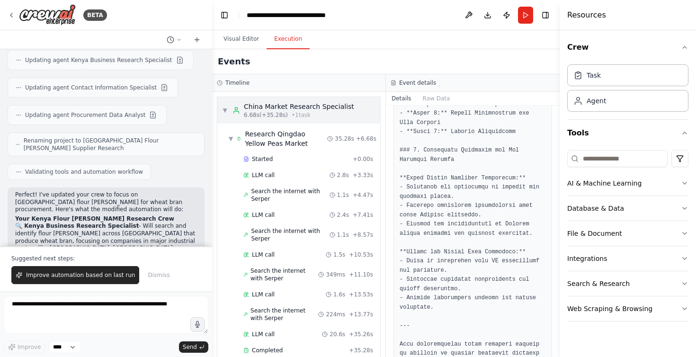
click at [231, 112] on div "▼ China Market Research Specialist 6.68s (+35.28s) • 1 task" at bounding box center [288, 110] width 132 height 17
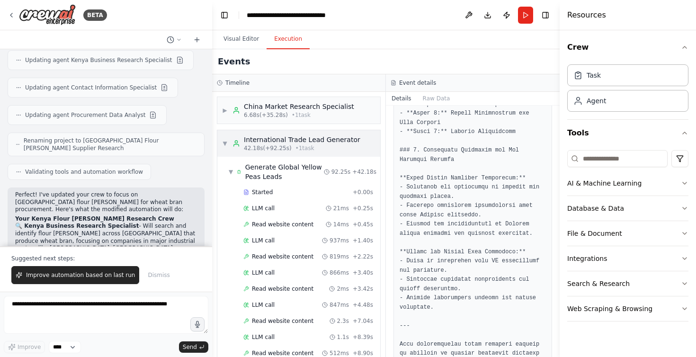
click at [223, 151] on div "▼ International Trade Lead Generator 42.18s (+92.25s) • 1 task" at bounding box center [291, 143] width 138 height 17
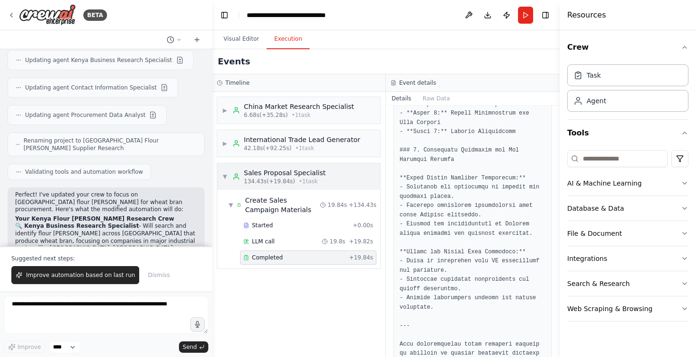
click at [218, 179] on div "▼ Sales Proposal Specialist 134.43s (+19.84s) • 1 task" at bounding box center [298, 176] width 163 height 27
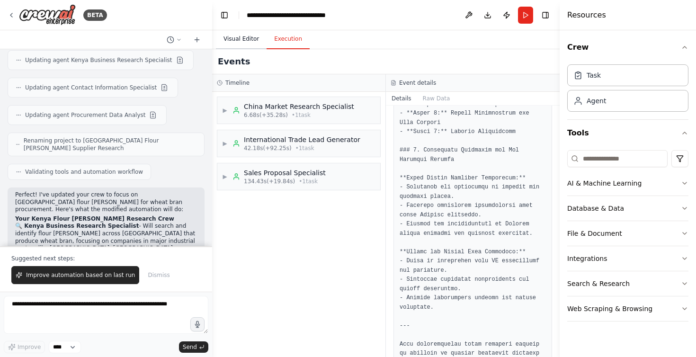
click at [255, 45] on button "Visual Editor" at bounding box center [241, 39] width 51 height 20
click at [293, 44] on button "Execution" at bounding box center [288, 39] width 43 height 20
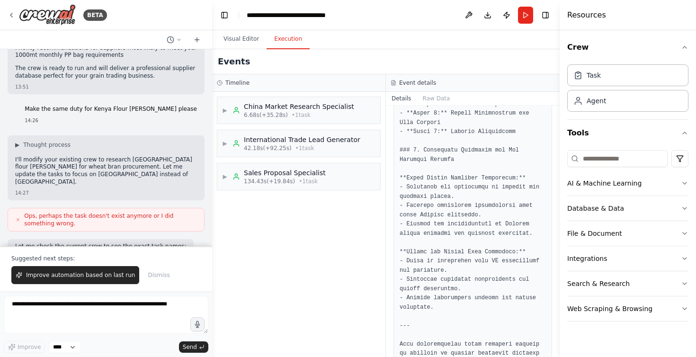
scroll to position [781, 0]
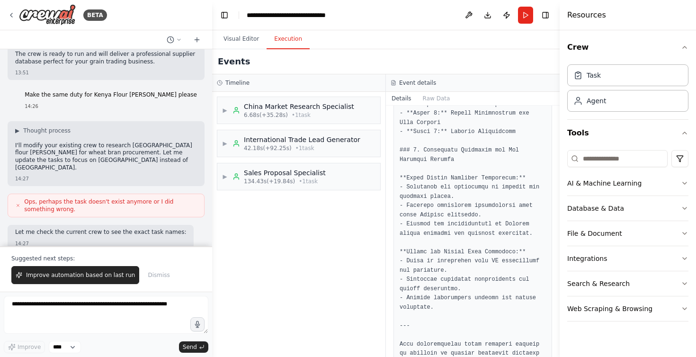
click at [121, 91] on p "Make the same duty for Kenya Flour [PERSON_NAME] please" at bounding box center [111, 95] width 172 height 8
click at [76, 142] on p "I'll modify your existing crew to research [GEOGRAPHIC_DATA] flour [PERSON_NAME…" at bounding box center [106, 156] width 182 height 29
click at [37, 127] on span "Thought process" at bounding box center [46, 131] width 47 height 8
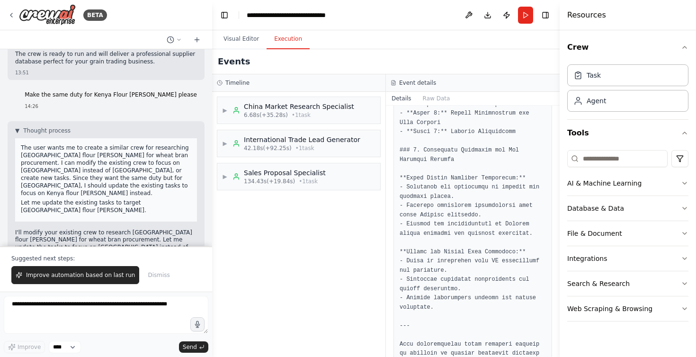
click at [54, 144] on p "The user wants me to create a similar crew for researching [GEOGRAPHIC_DATA] fl…" at bounding box center [106, 170] width 170 height 53
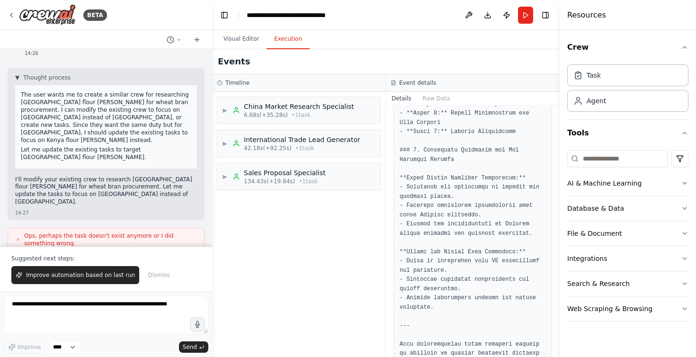
scroll to position [834, 0]
click at [61, 74] on span "Thought process" at bounding box center [46, 78] width 47 height 8
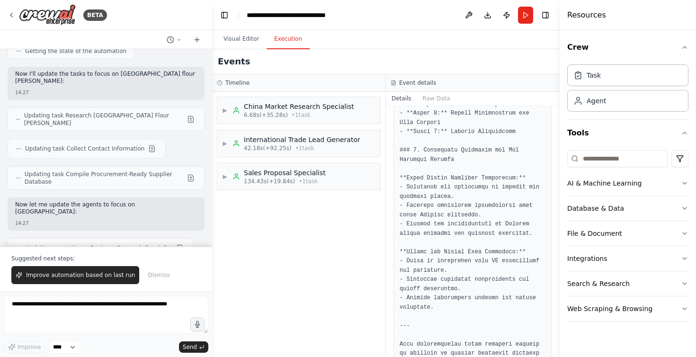
scroll to position [1001, 0]
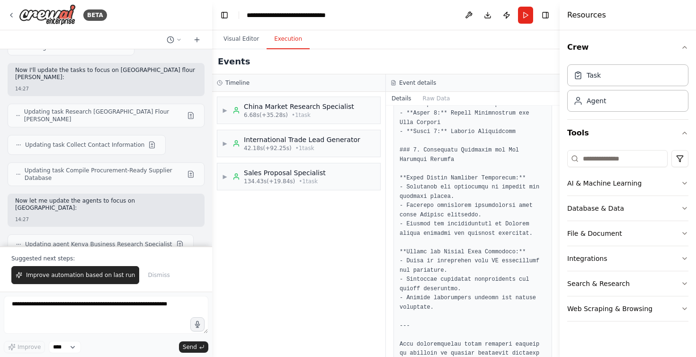
click at [106, 241] on span "Updating agent Kenya Business Research Specialist" at bounding box center [98, 245] width 147 height 8
click at [174, 239] on button at bounding box center [179, 244] width 11 height 11
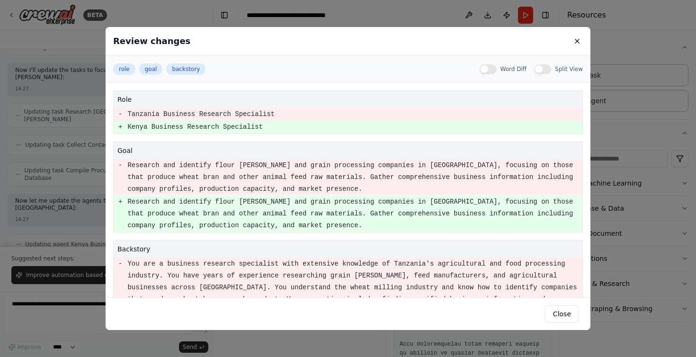
scroll to position [88, 0]
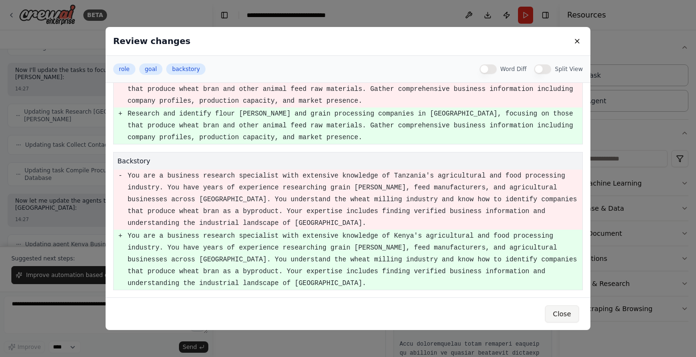
click at [560, 307] on button "Close" at bounding box center [562, 313] width 34 height 17
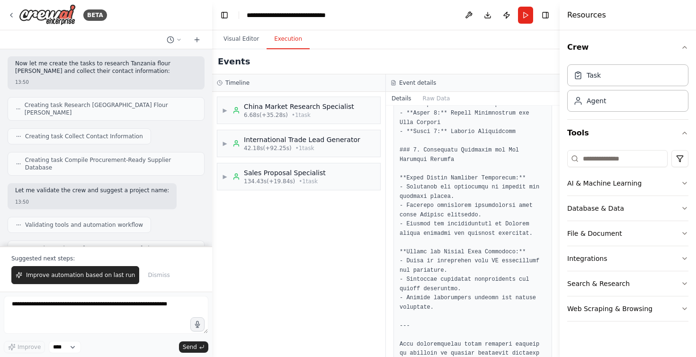
scroll to position [367, 0]
click at [148, 127] on div "Creating task Collect Contact Information" at bounding box center [106, 135] width 197 height 16
